Goal: Check status: Check status

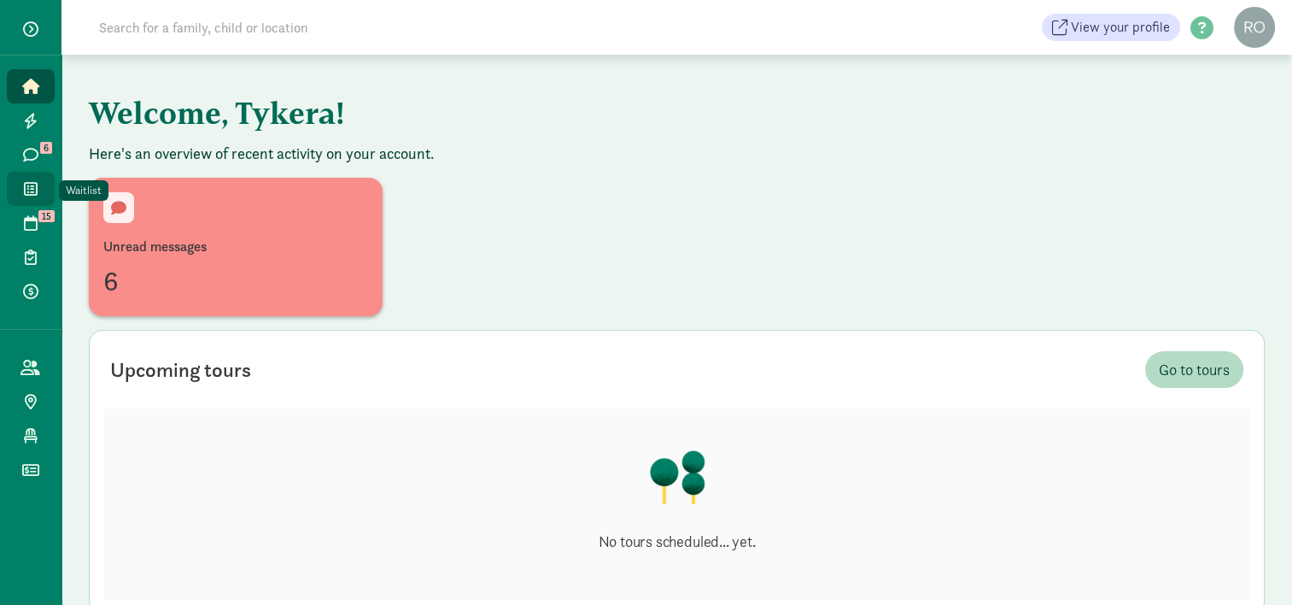
click at [30, 201] on link "Waitlist" at bounding box center [31, 189] width 48 height 34
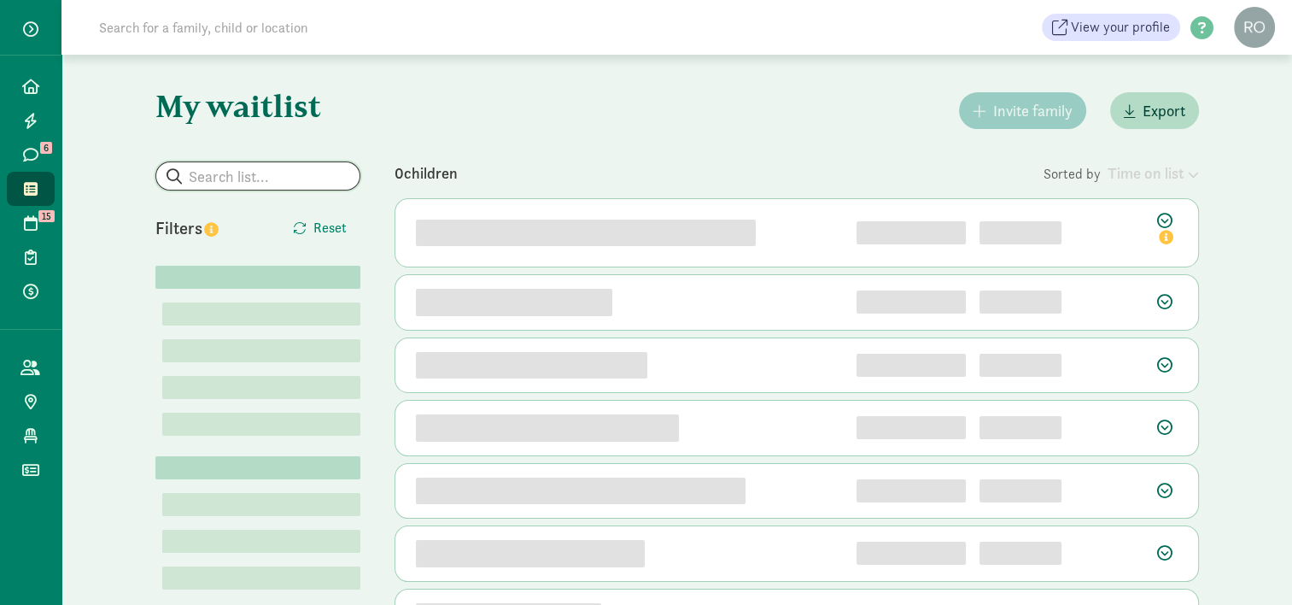
click at [189, 179] on input "search" at bounding box center [257, 175] width 203 height 27
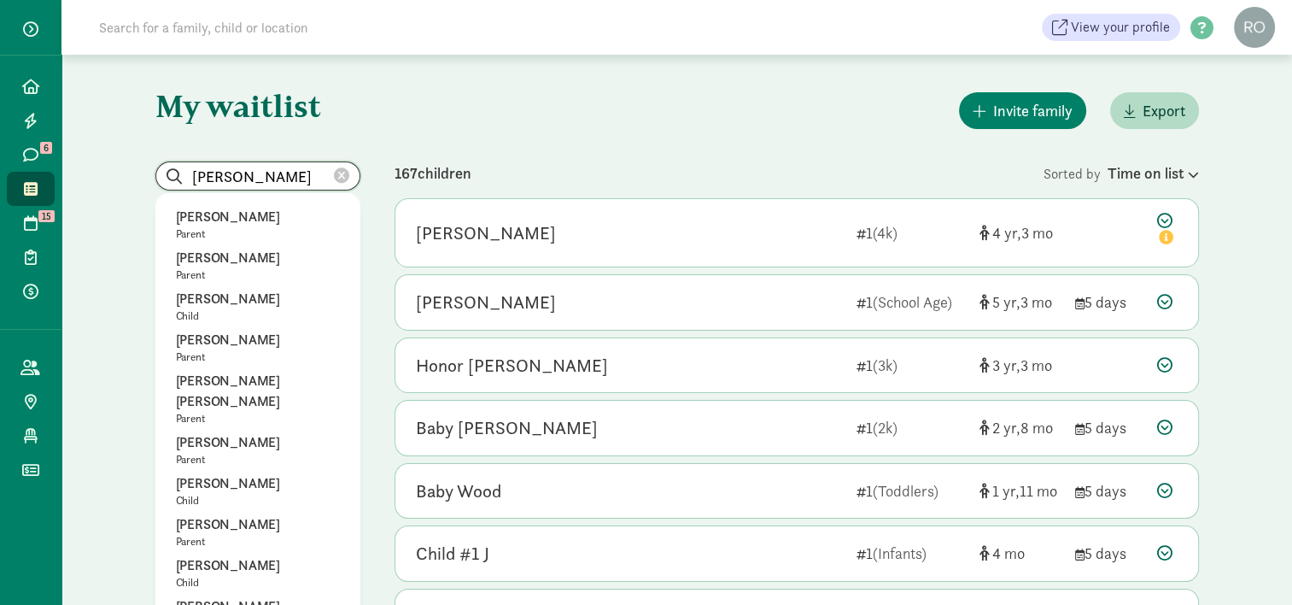
drag, startPoint x: 260, startPoint y: 172, endPoint x: 184, endPoint y: 167, distance: 75.3
click at [184, 167] on input "Murray" at bounding box center [257, 175] width 203 height 27
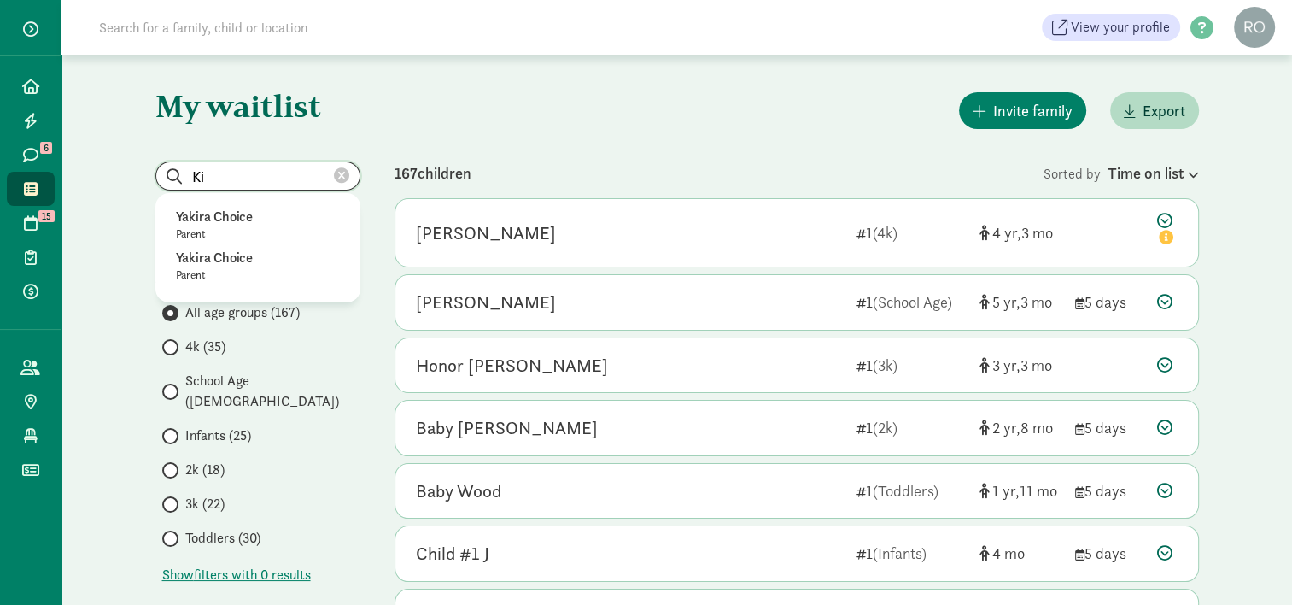
type input "K"
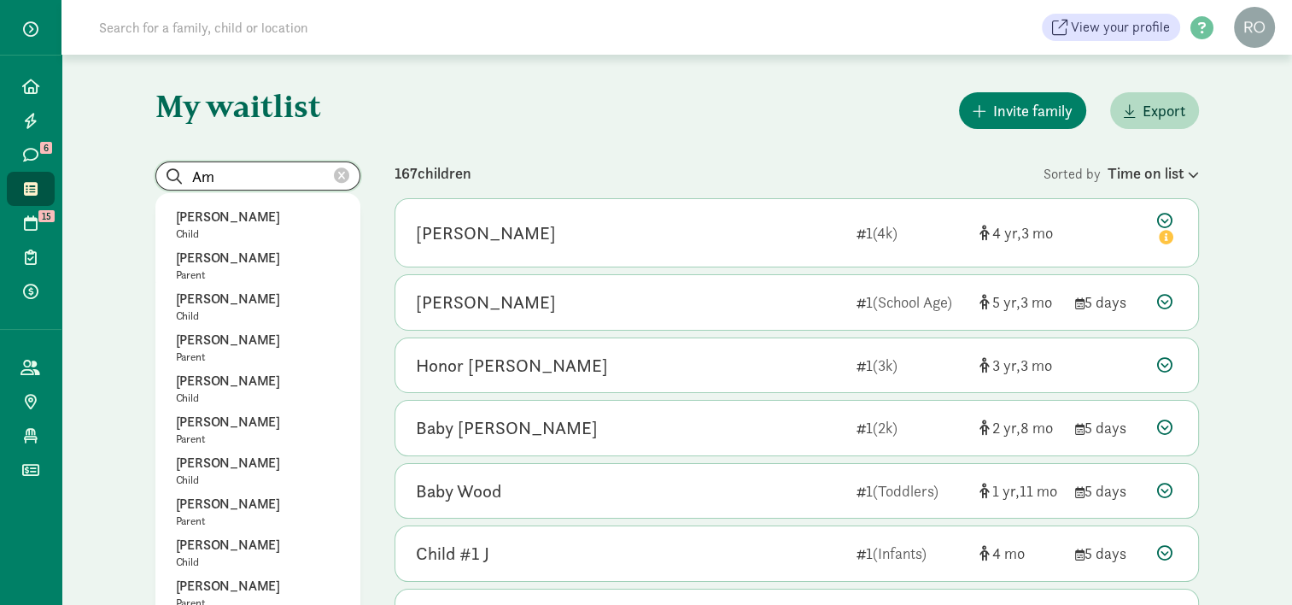
drag, startPoint x: 241, startPoint y: 181, endPoint x: 184, endPoint y: 190, distance: 57.1
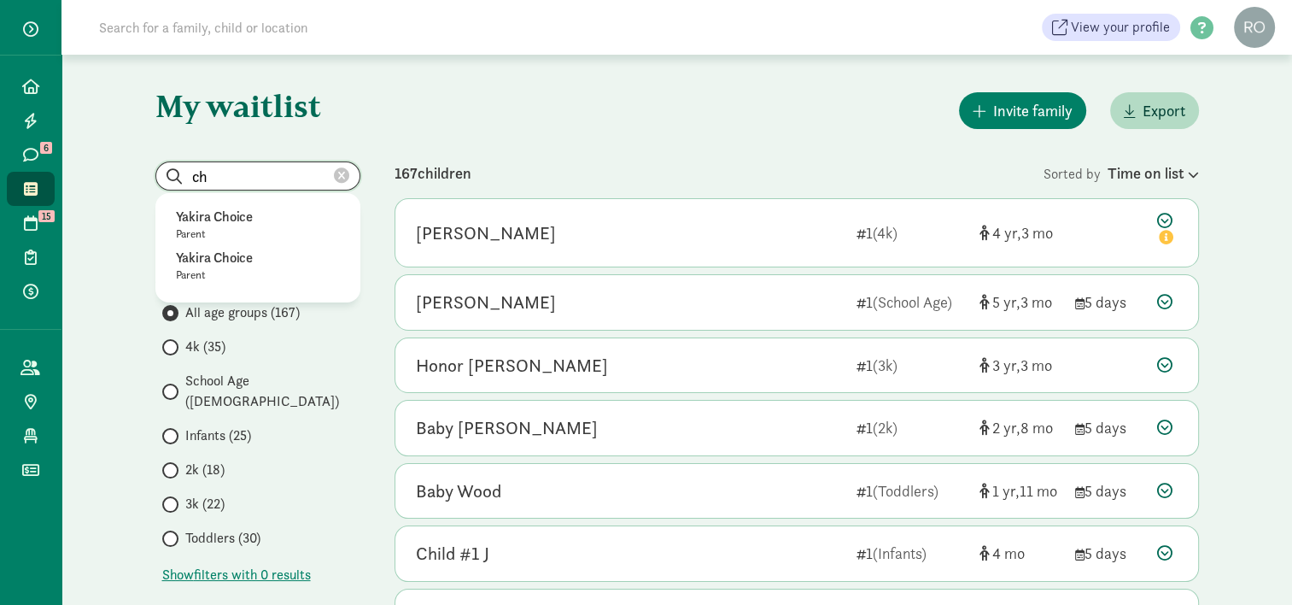
type input "c"
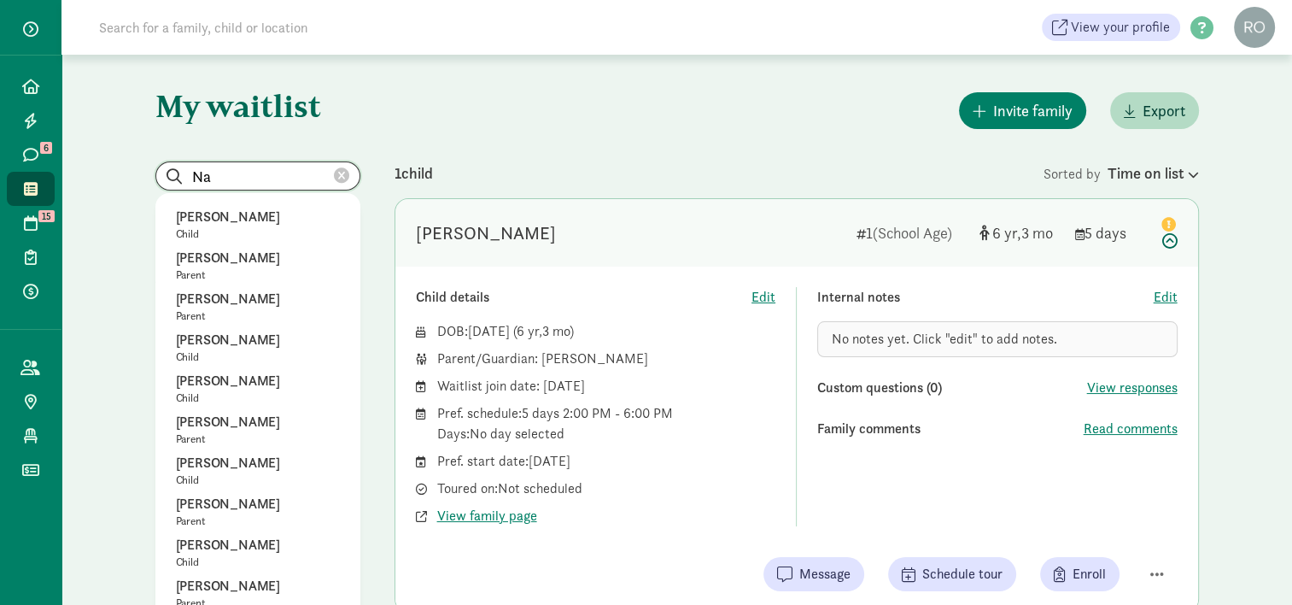
type input "N"
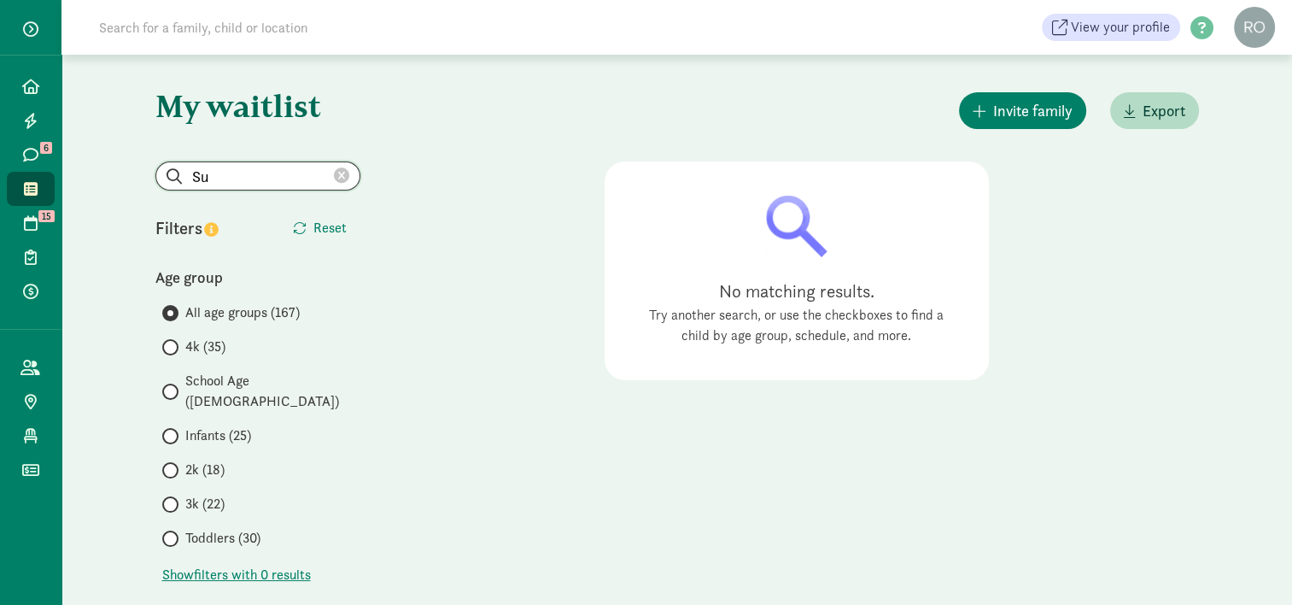
type input "S"
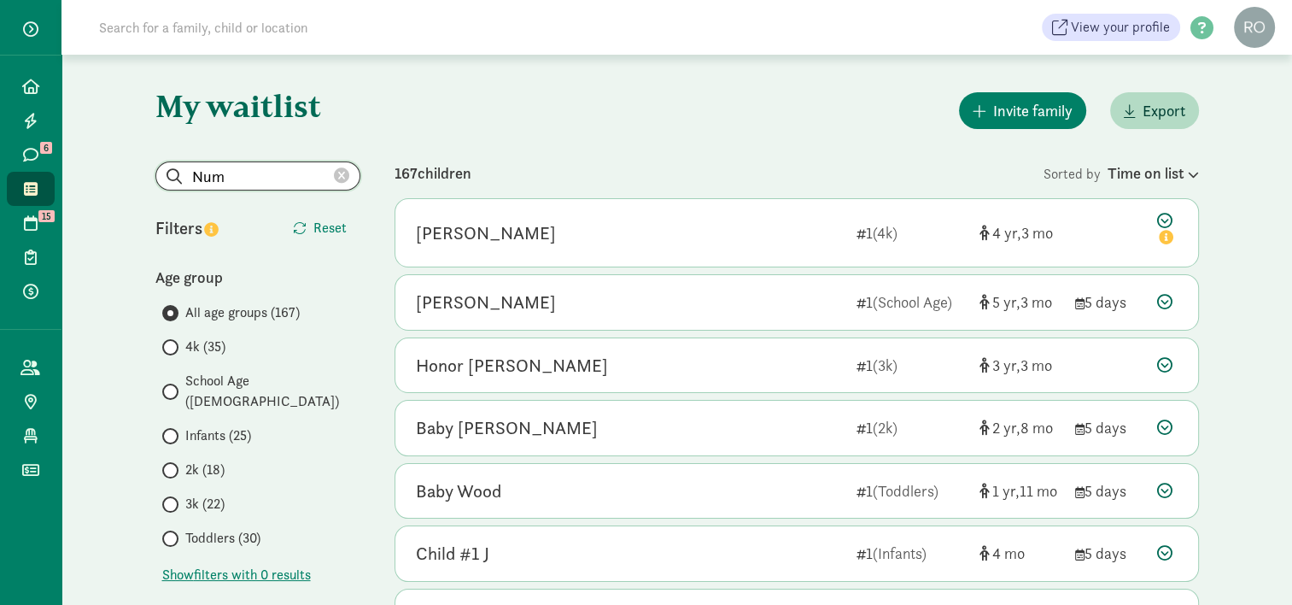
type input "Numi"
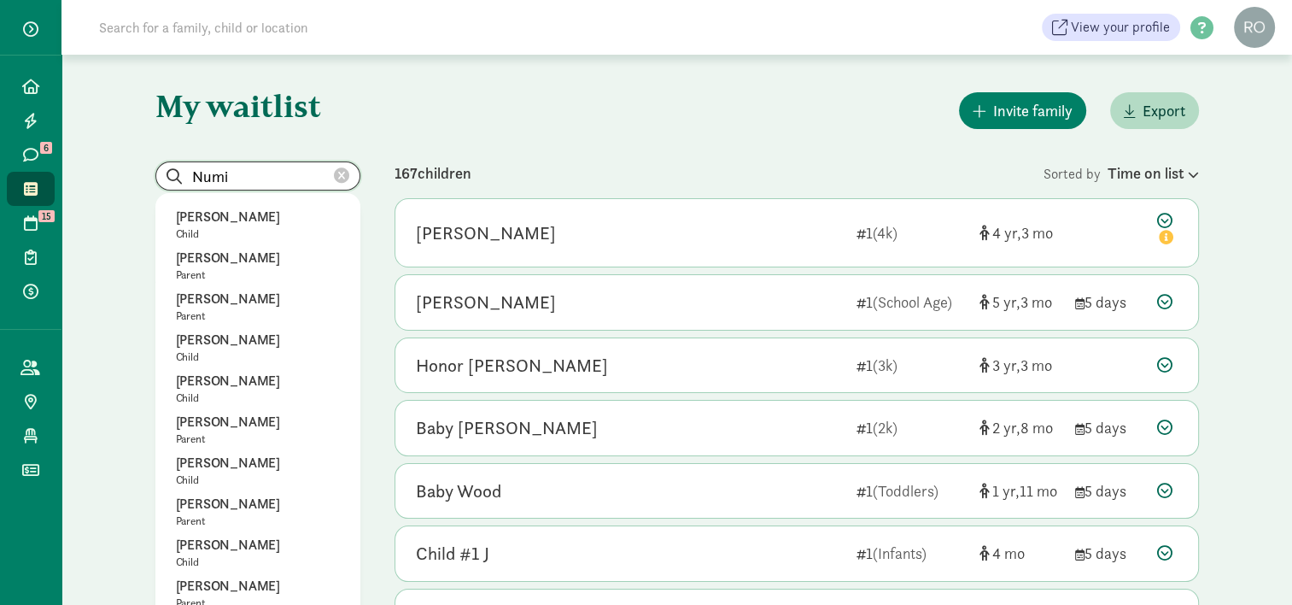
drag, startPoint x: 229, startPoint y: 174, endPoint x: 131, endPoint y: 173, distance: 97.3
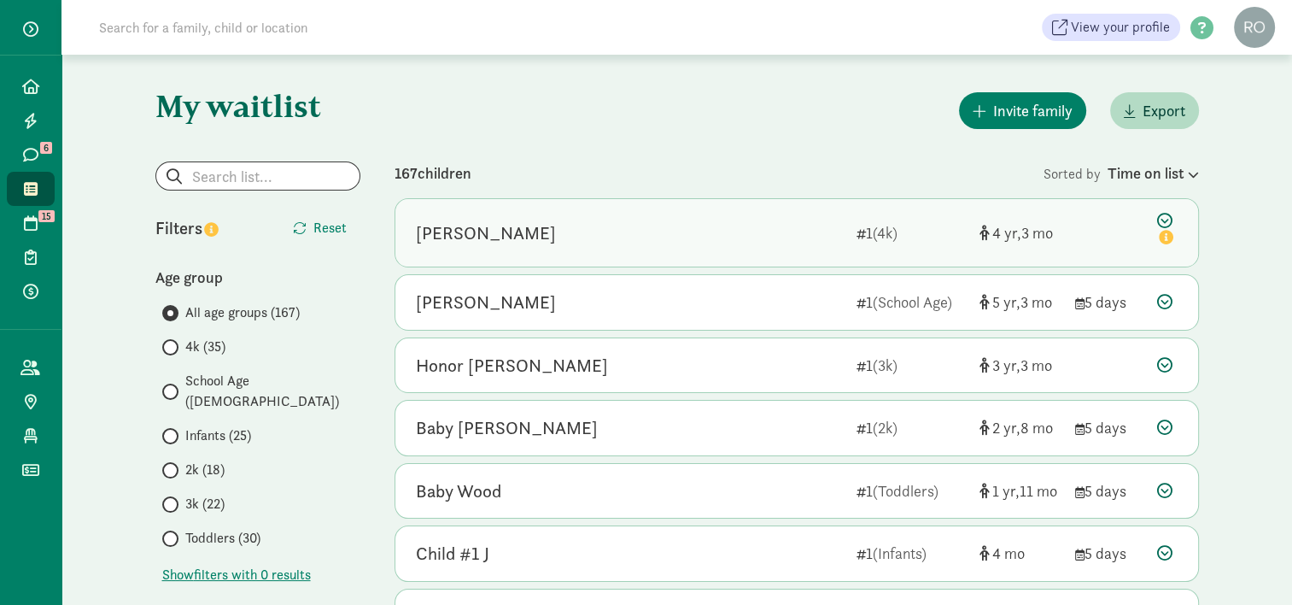
click at [498, 229] on div "Ohana Carter" at bounding box center [486, 232] width 140 height 27
